Goal: Task Accomplishment & Management: Use online tool/utility

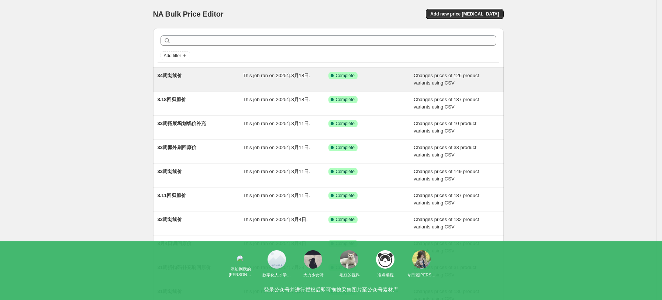
click at [181, 76] on span "34周划线价" at bounding box center [170, 76] width 24 height 6
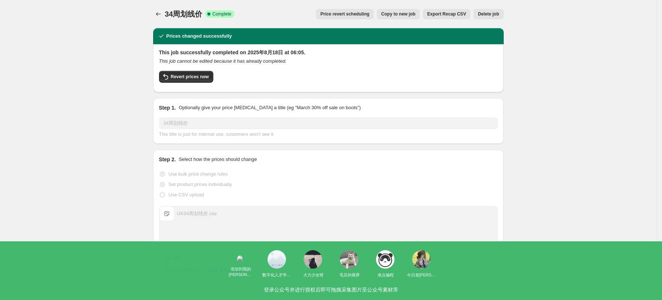
click at [396, 17] on span "Copy to new job" at bounding box center [398, 14] width 34 height 6
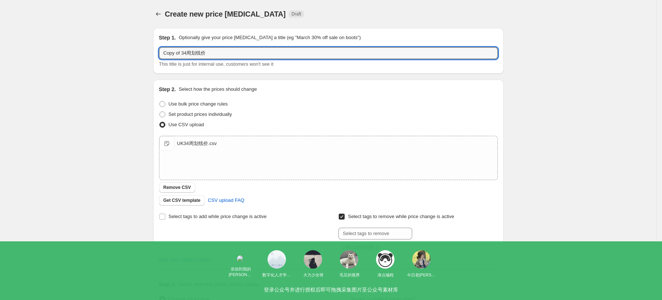
drag, startPoint x: 190, startPoint y: 53, endPoint x: 145, endPoint y: 51, distance: 44.3
click at [145, 51] on div "Create new price [MEDICAL_DATA]. This page is ready Create new price [MEDICAL_D…" at bounding box center [328, 191] width 656 height 383
type input "35周划线价"
click at [94, 120] on div "Create new price [MEDICAL_DATA]. This page is ready Create new price [MEDICAL_D…" at bounding box center [328, 191] width 656 height 383
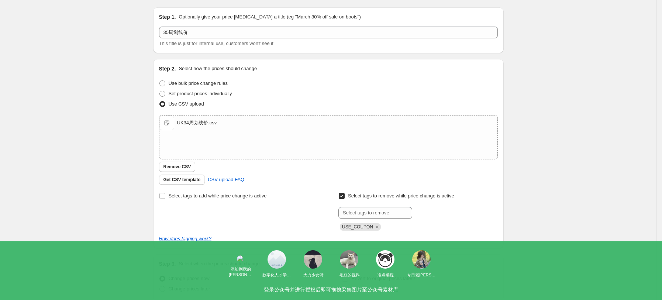
scroll to position [83, 0]
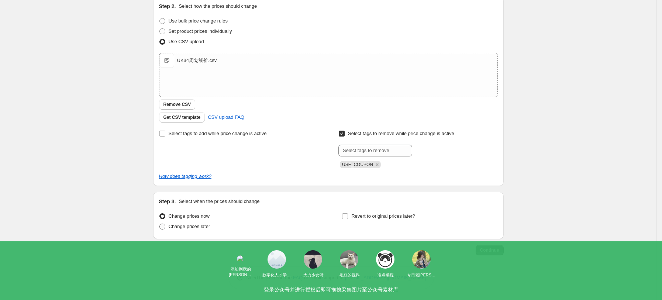
click at [204, 227] on span "Change prices later" at bounding box center [190, 227] width 42 height 6
click at [160, 224] on input "Change prices later" at bounding box center [159, 224] width 0 height 0
radio input "true"
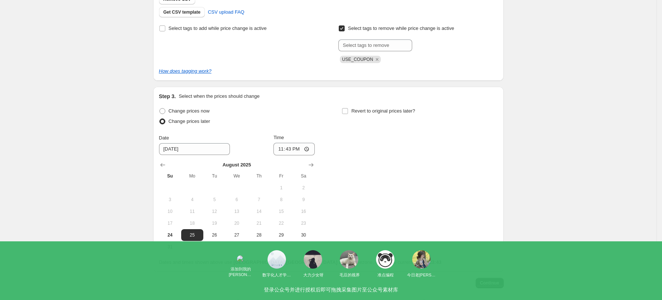
scroll to position [221, 0]
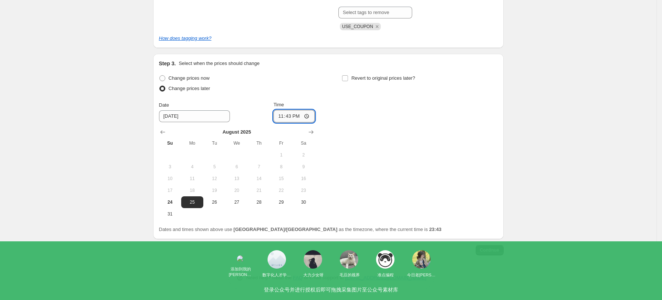
click at [306, 116] on input "23:43" at bounding box center [293, 116] width 41 height 13
type input "06:00"
click at [398, 161] on div "Change prices now Change prices later Date [DATE] Time 06:00 [DATE] Su Mo Tu We…" at bounding box center [328, 146] width 339 height 147
click at [499, 251] on span "Continue" at bounding box center [489, 250] width 19 height 6
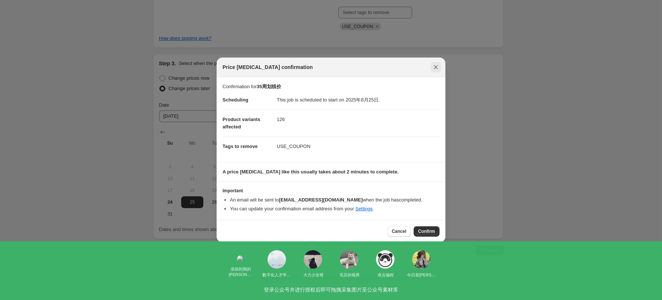
click at [439, 67] on button "Close" at bounding box center [436, 67] width 10 height 10
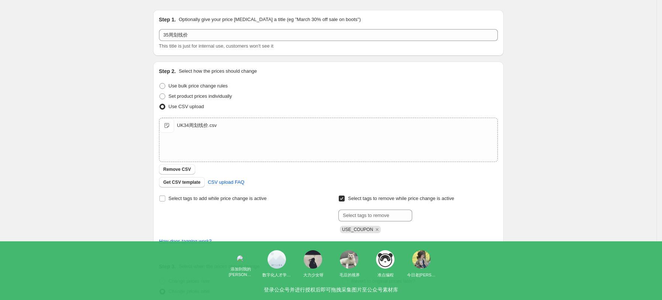
scroll to position [49, 0]
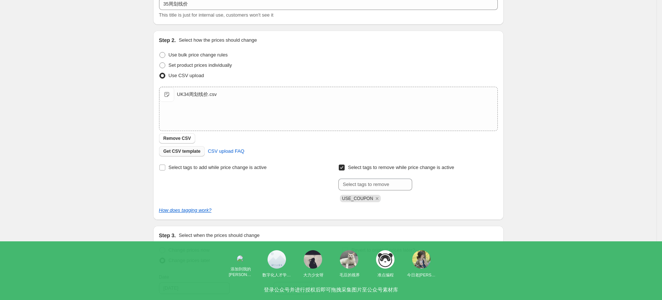
click at [191, 154] on button "Get CSV template" at bounding box center [182, 151] width 46 height 10
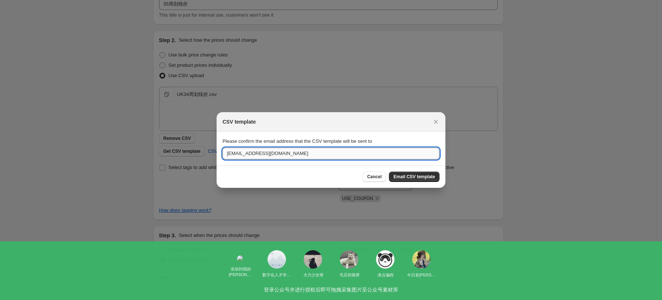
click at [231, 153] on input "[EMAIL_ADDRESS][DOMAIN_NAME]" at bounding box center [330, 154] width 217 height 12
click at [240, 155] on input "[EMAIL_ADDRESS][DOMAIN_NAME]" at bounding box center [330, 154] width 217 height 12
click at [235, 154] on input "[EMAIL_ADDRESS][DOMAIN_NAME]" at bounding box center [330, 154] width 217 height 12
type input "[EMAIL_ADDRESS][DOMAIN_NAME]"
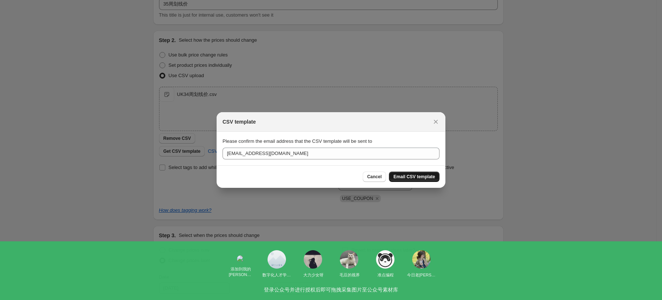
click at [401, 181] on button "Email CSV template" at bounding box center [414, 177] width 51 height 10
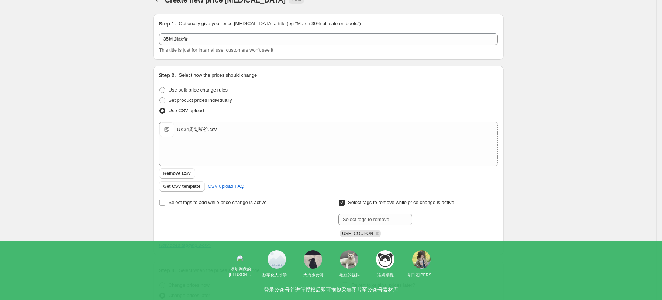
scroll to position [0, 0]
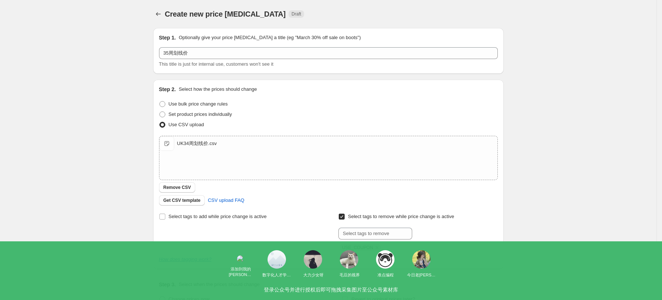
click at [551, 198] on div "Create new price [MEDICAL_DATA]. This page is ready Create new price [MEDICAL_D…" at bounding box center [328, 260] width 656 height 521
click at [193, 190] on button "Remove CSV" at bounding box center [177, 187] width 37 height 10
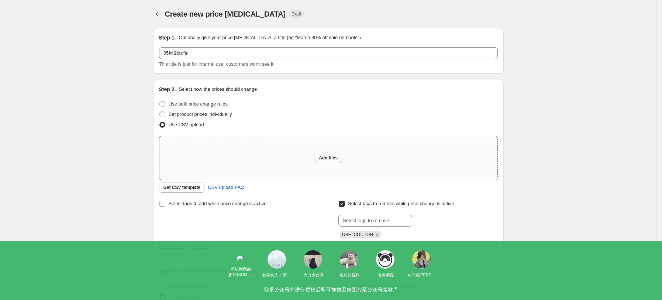
click at [328, 158] on span "Add files" at bounding box center [328, 158] width 19 height 6
type input "C:\fakepath\UK35周价格还原.csv"
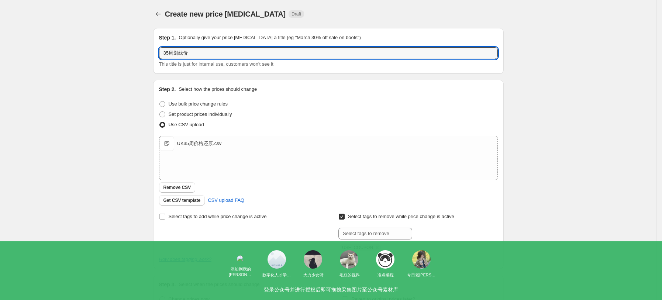
drag, startPoint x: 195, startPoint y: 52, endPoint x: 153, endPoint y: 52, distance: 42.4
click at [153, 52] on div "Step 1. Optionally give your price [MEDICAL_DATA] a title (eg "March 30% off sa…" at bounding box center [325, 249] width 356 height 454
click at [291, 104] on div "Use bulk price change rules" at bounding box center [328, 104] width 339 height 10
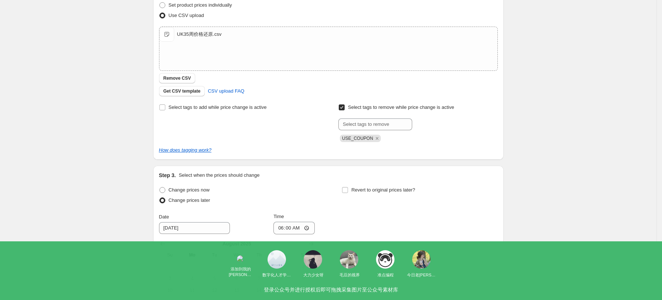
scroll to position [221, 0]
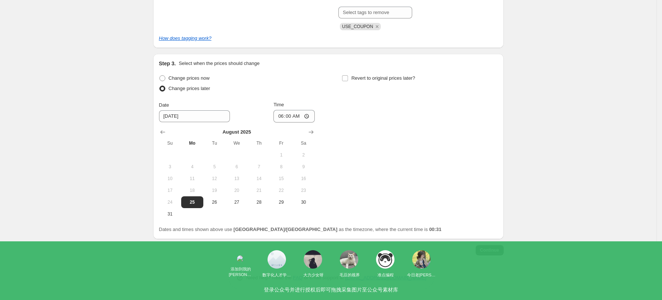
click at [493, 249] on span "Continue" at bounding box center [489, 250] width 19 height 6
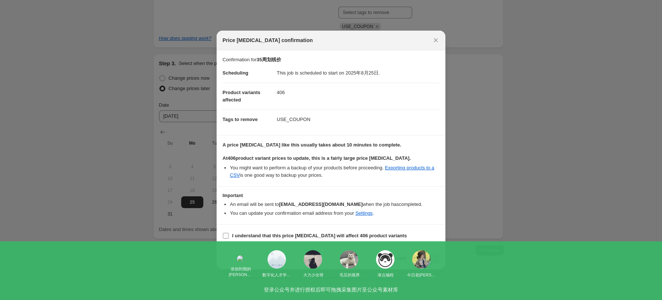
click at [303, 237] on b "I understand that this price [MEDICAL_DATA] will affect 406 product variants" at bounding box center [319, 236] width 175 height 6
click at [229, 237] on input "I understand that this price [MEDICAL_DATA] will affect 406 product variants" at bounding box center [226, 236] width 6 height 6
checkbox input "true"
click at [434, 259] on span "Confirm" at bounding box center [426, 258] width 17 height 6
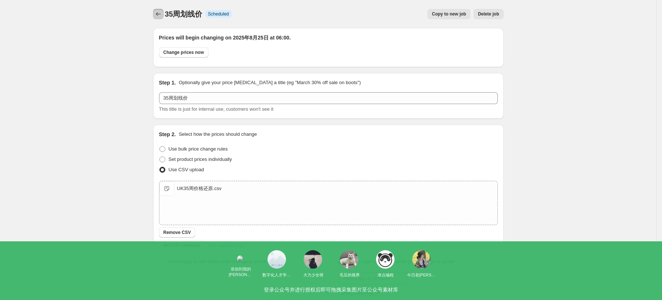
click at [160, 15] on icon "Price change jobs" at bounding box center [158, 13] width 7 height 7
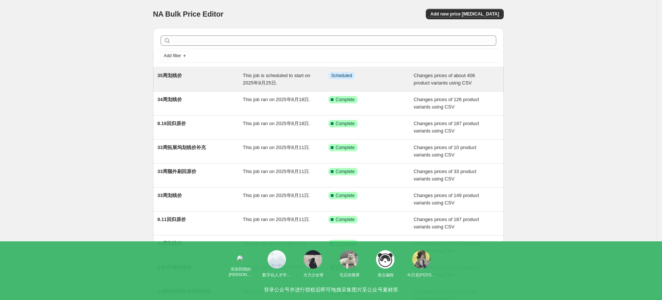
click at [370, 81] on div "Info Scheduled" at bounding box center [371, 79] width 86 height 15
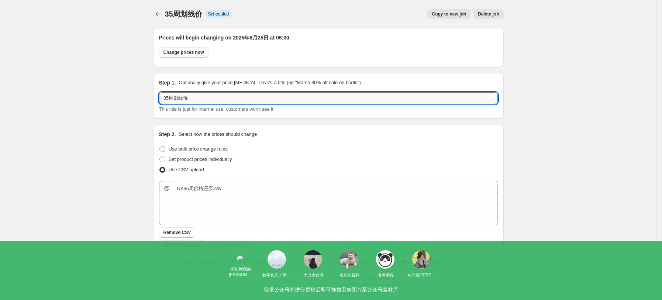
click at [194, 102] on input "35周划线价" at bounding box center [328, 98] width 339 height 12
type input "35周回归原价"
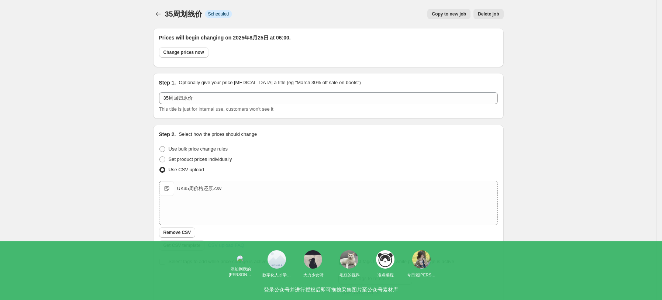
click at [640, 109] on div "35周划线价. This page is ready 35周划线价 Info Scheduled Copy to new job Delete job Mor…" at bounding box center [328, 283] width 656 height 566
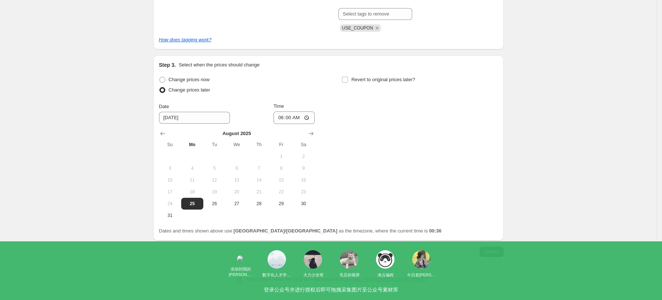
scroll to position [266, 0]
click at [492, 256] on div "Prices will begin changing on 2025年8月25日 at 06:00. Change prices now Step 1. Op…" at bounding box center [328, 22] width 350 height 533
click at [492, 252] on span "Update" at bounding box center [491, 250] width 15 height 6
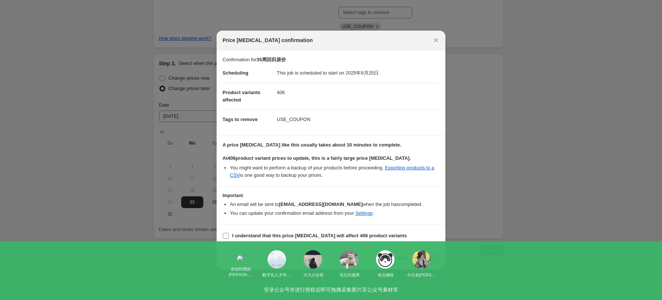
click at [249, 236] on b "I understand that this price [MEDICAL_DATA] will affect 406 product variants" at bounding box center [319, 236] width 175 height 6
click at [229, 236] on input "I understand that this price [MEDICAL_DATA] will affect 406 product variants" at bounding box center [226, 236] width 6 height 6
checkbox input "true"
click at [430, 259] on span "Confirm" at bounding box center [426, 258] width 17 height 6
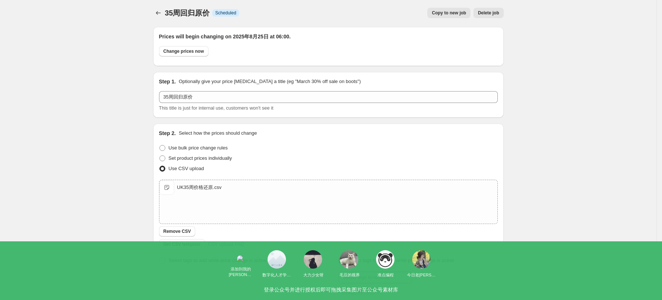
scroll to position [0, 0]
click at [162, 17] on icon "Price change jobs" at bounding box center [158, 13] width 7 height 7
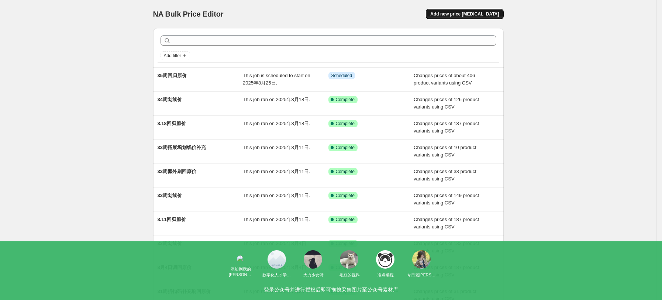
click at [502, 16] on button "Add new price [MEDICAL_DATA]" at bounding box center [464, 14] width 77 height 10
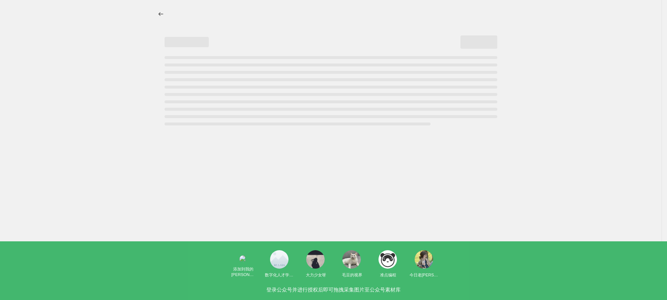
select select "percentage"
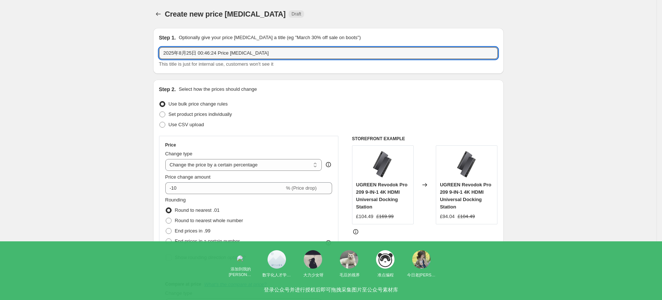
drag, startPoint x: 261, startPoint y: 52, endPoint x: 157, endPoint y: 55, distance: 104.5
click at [157, 55] on div "Step 1. Optionally give your price change job a title (eg "March 30% off sale o…" at bounding box center [328, 51] width 350 height 46
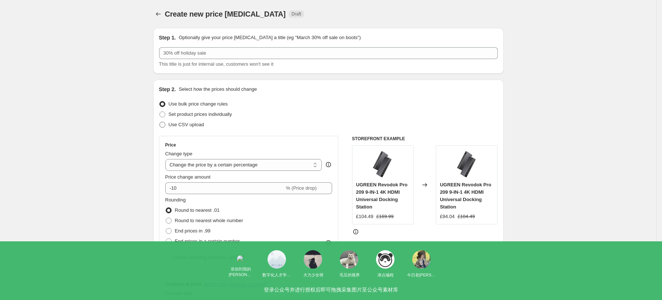
click at [194, 122] on span "Use CSV upload" at bounding box center [186, 125] width 35 height 6
click at [160, 122] on input "Use CSV upload" at bounding box center [159, 122] width 0 height 0
radio input "true"
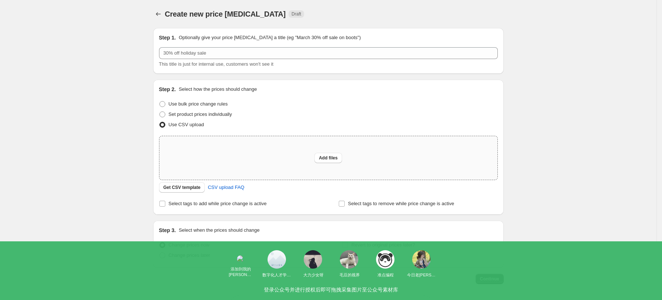
click at [337, 164] on div "Add files" at bounding box center [328, 158] width 338 height 44
type input "C:\fakepath\UK35周划线价.xlsx"
click at [107, 72] on div "Create new price change job. This page is ready Create new price change job Dra…" at bounding box center [328, 164] width 656 height 329
click at [332, 158] on span "Add files" at bounding box center [328, 158] width 19 height 6
type input "C:\fakepath\UK35周划线价.csv"
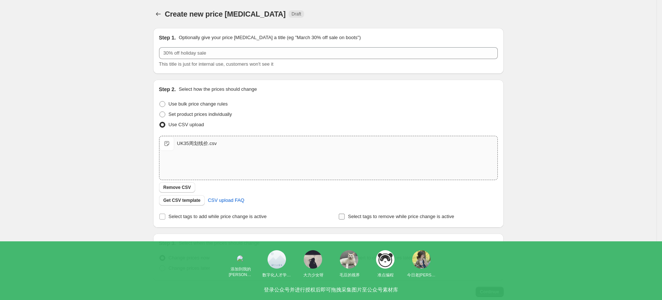
click at [381, 218] on span "Select tags to remove while price change is active" at bounding box center [401, 217] width 106 height 6
click at [345, 218] on input "Select tags to remove while price change is active" at bounding box center [342, 217] width 6 height 6
checkbox input "true"
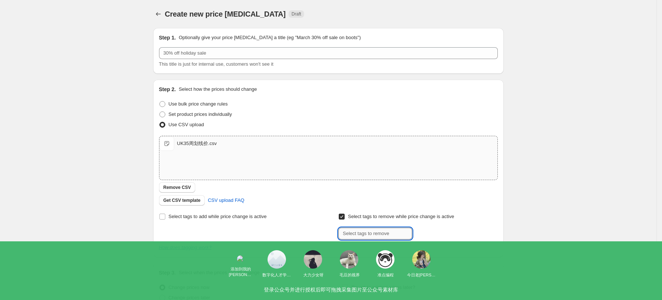
click at [376, 229] on input "text" at bounding box center [375, 234] width 74 height 12
paste input "USE_COUPON"
type input "USE_COUPON"
click at [456, 235] on span "USE_COUPON" at bounding box center [443, 232] width 31 height 5
drag, startPoint x: 439, startPoint y: 241, endPoint x: 426, endPoint y: 238, distance: 12.8
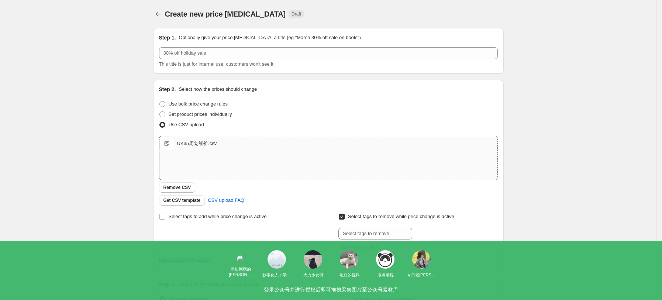
click at [439, 240] on div "Submit USE_COUPON" at bounding box center [417, 240] width 159 height 24
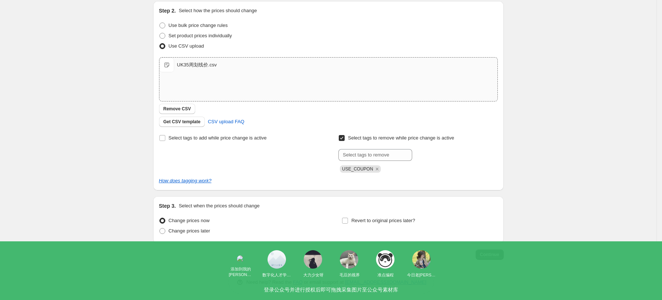
scroll to position [83, 0]
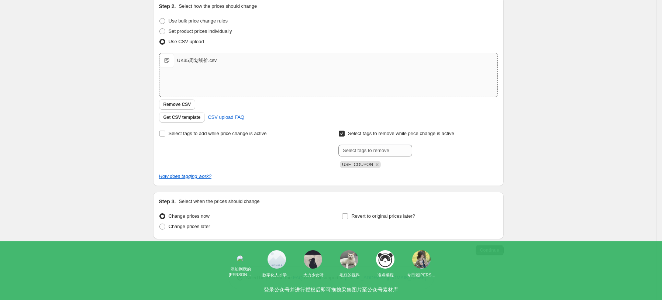
click at [193, 233] on div "Change prices now Change prices later" at bounding box center [237, 222] width 156 height 22
click at [197, 229] on span "Change prices later" at bounding box center [190, 227] width 42 height 6
click at [160, 224] on input "Change prices later" at bounding box center [159, 224] width 0 height 0
radio input "true"
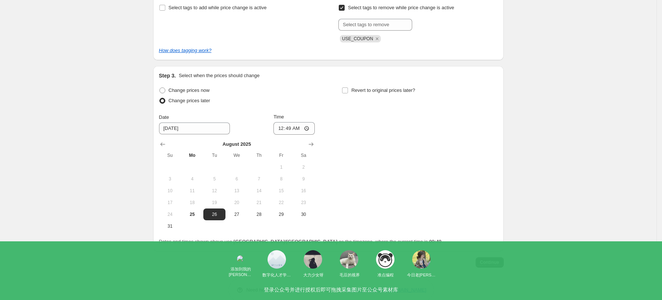
scroll to position [221, 0]
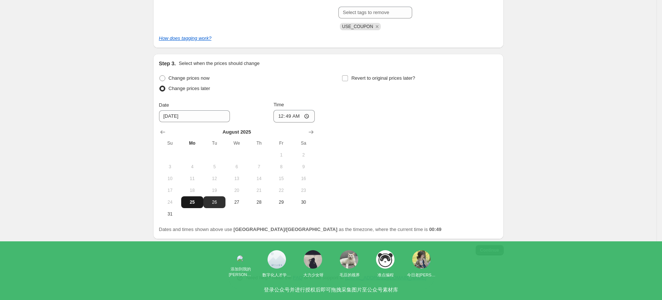
click at [193, 207] on button "25" at bounding box center [192, 202] width 22 height 12
type input "[DATE]"
click at [312, 118] on input "00:49" at bounding box center [293, 116] width 41 height 13
type input "06:00"
click at [355, 152] on div "Change prices now Change prices later Date [DATE] Time 06:00 [DATE] Su Mo Tu We…" at bounding box center [328, 146] width 339 height 147
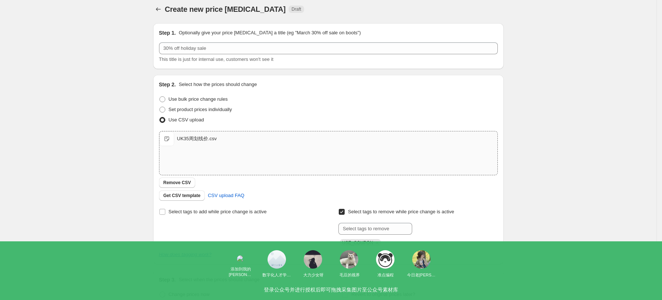
scroll to position [0, 0]
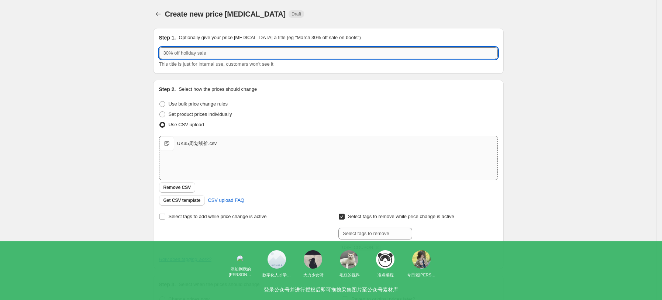
click at [217, 52] on input "text" at bounding box center [328, 53] width 339 height 12
click at [632, 158] on div "Create new price change job. This page is ready Create new price change job Dra…" at bounding box center [328, 260] width 656 height 521
click at [309, 51] on input "text" at bounding box center [328, 53] width 339 height 12
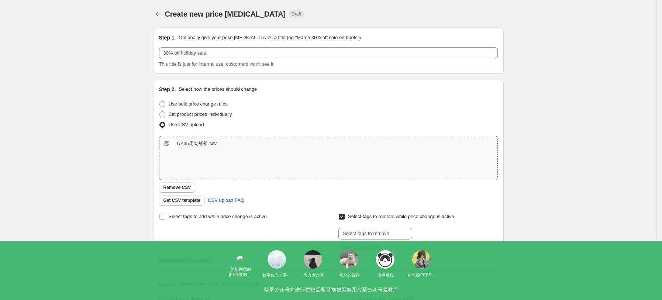
click at [530, 67] on div "Create new price change job. This page is ready Create new price change job Dra…" at bounding box center [328, 260] width 656 height 521
click at [627, 195] on div "Create new price change job. This page is ready Create new price change job Dra…" at bounding box center [328, 260] width 656 height 521
click at [301, 25] on div "Create new price change job. This page is ready Create new price change job Dra…" at bounding box center [328, 14] width 350 height 28
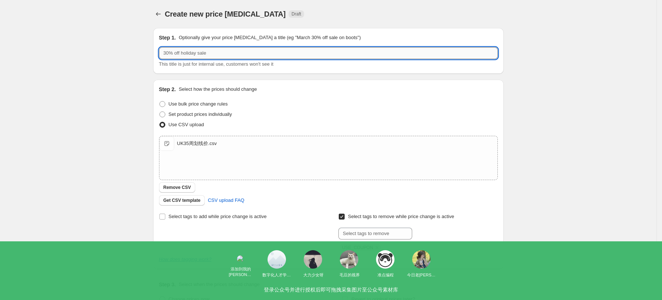
click at [251, 56] on input "text" at bounding box center [328, 53] width 339 height 12
click at [172, 53] on input "32周划线价" at bounding box center [328, 53] width 339 height 12
click at [518, 88] on div "Create new price change job. This page is ready Create new price change job Dra…" at bounding box center [328, 260] width 656 height 521
click at [168, 53] on input "3周划线价" at bounding box center [328, 53] width 339 height 12
type input "35周划线价"
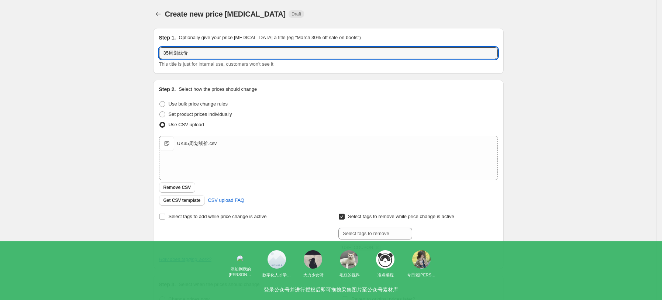
click at [131, 82] on div "Create new price change job. This page is ready Create new price change job Dra…" at bounding box center [328, 260] width 656 height 521
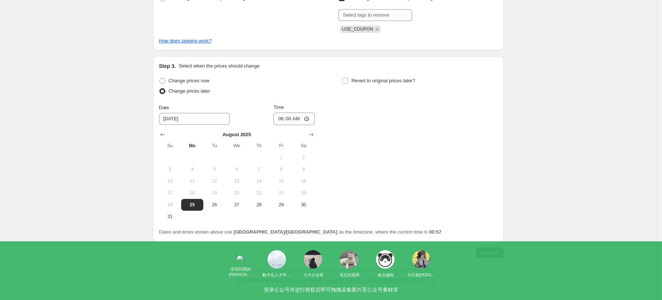
scroll to position [221, 0]
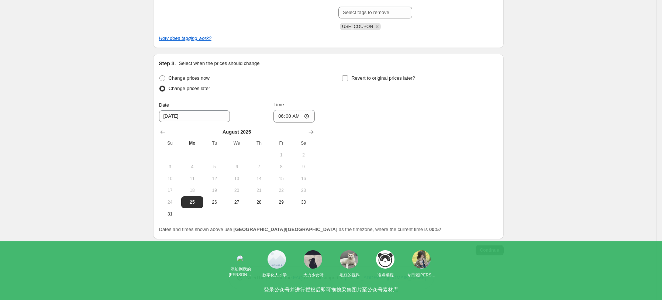
click at [485, 253] on button "Continue" at bounding box center [490, 250] width 28 height 10
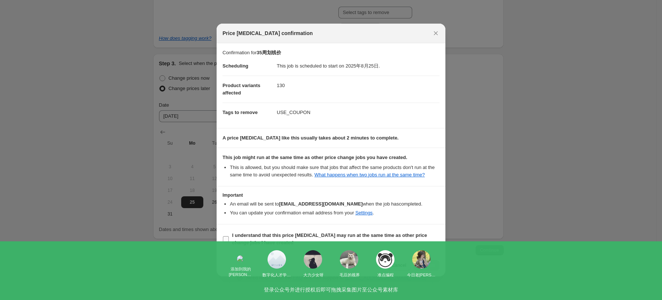
click at [233, 237] on b "I understand that this price change job may run at the same time as other price…" at bounding box center [329, 238] width 195 height 13
click at [229, 237] on input "I understand that this price change job may run at the same time as other price…" at bounding box center [226, 239] width 6 height 6
checkbox input "true"
click at [425, 263] on span "Confirm" at bounding box center [426, 265] width 17 height 6
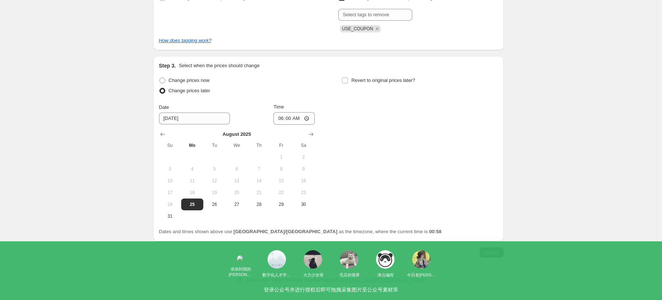
scroll to position [266, 0]
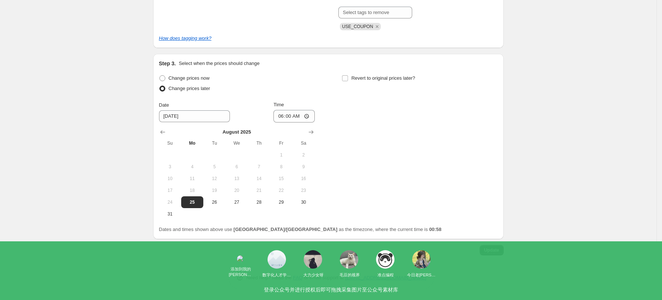
click at [490, 253] on button "Update" at bounding box center [492, 250] width 24 height 10
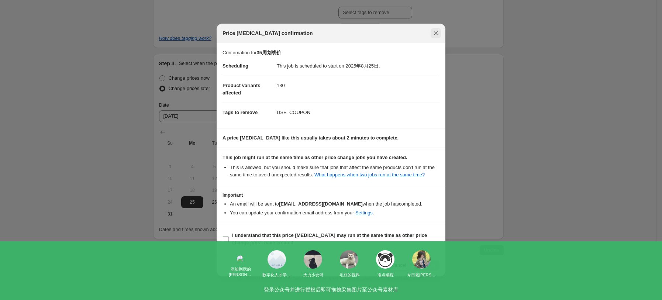
click at [435, 36] on icon "Close" at bounding box center [435, 33] width 7 height 7
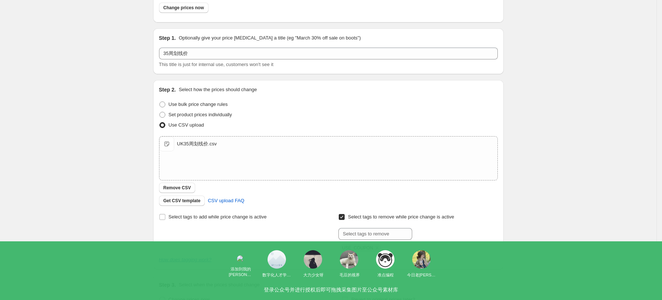
scroll to position [0, 0]
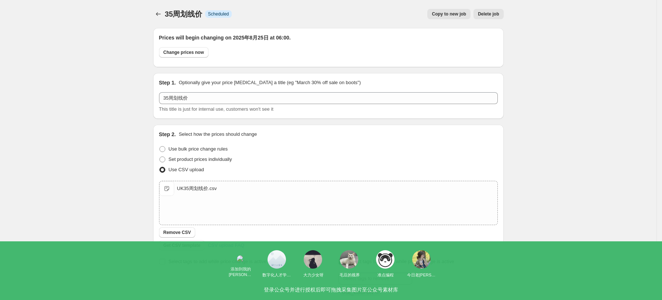
click at [155, 10] on div at bounding box center [159, 14] width 12 height 10
click at [152, 18] on div "35周划线价. This page is ready 35周划线价 Info Scheduled Copy to new job Delete job Mor…" at bounding box center [328, 283] width 368 height 566
click at [158, 12] on icon "Price change jobs" at bounding box center [158, 13] width 7 height 7
